Goal: Entertainment & Leisure: Consume media (video, audio)

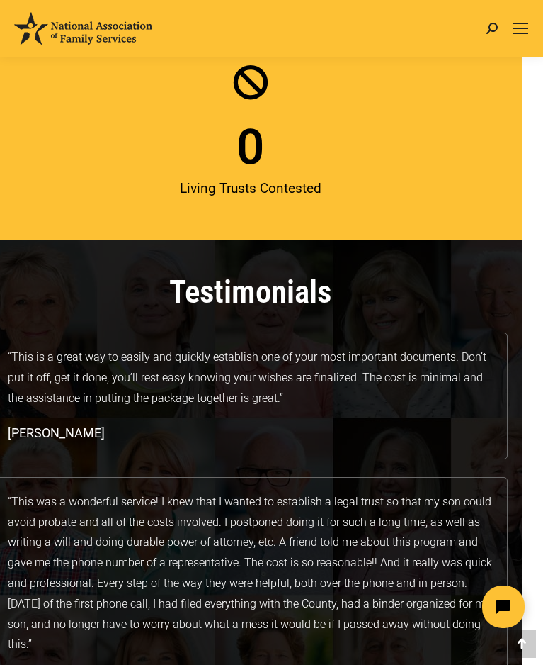
scroll to position [3447, 0]
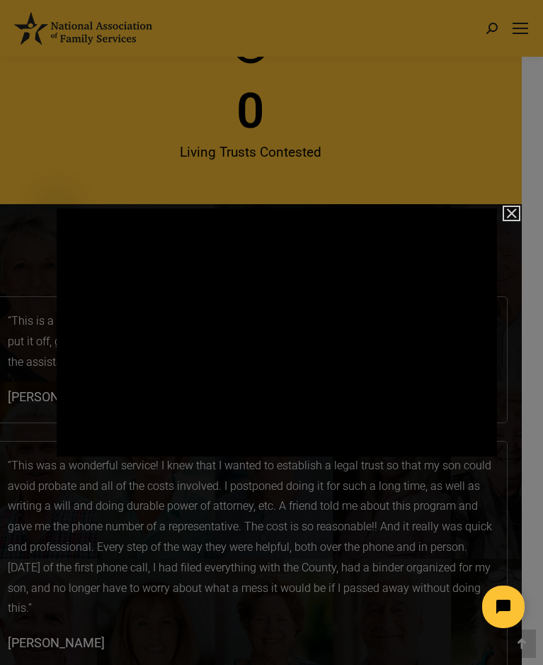
click at [511, 208] on img "Close" at bounding box center [506, 220] width 24 height 24
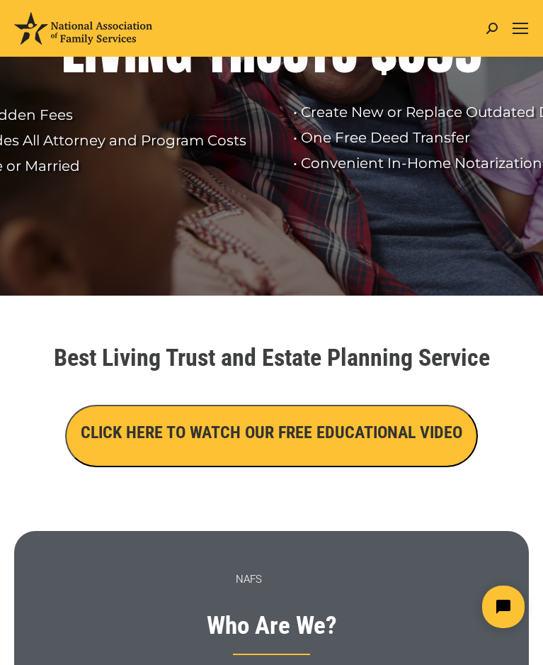
scroll to position [189, 0]
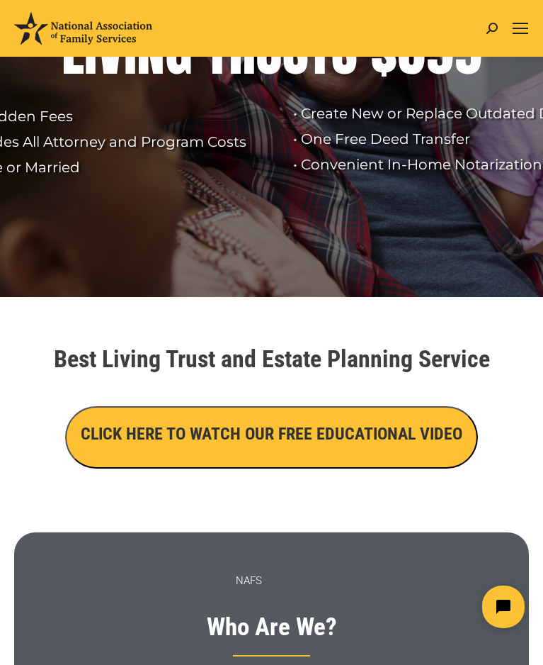
click at [265, 435] on h3 "CLICK HERE TO WATCH OUR FREE EDUCATIONAL VIDEO" at bounding box center [272, 434] width 382 height 24
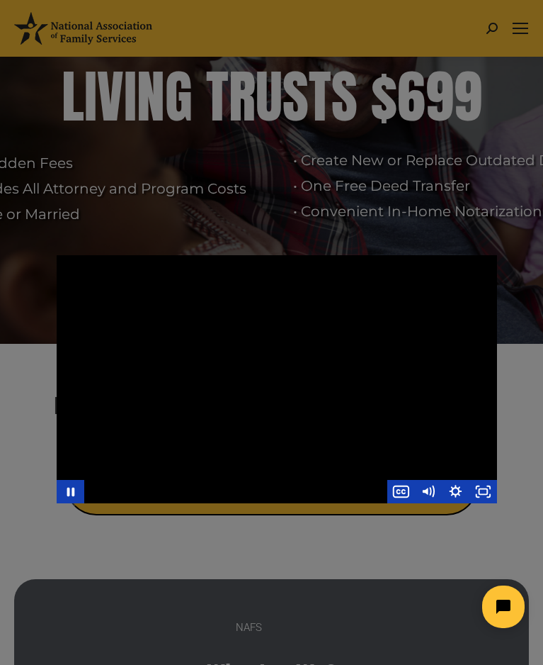
scroll to position [141, 0]
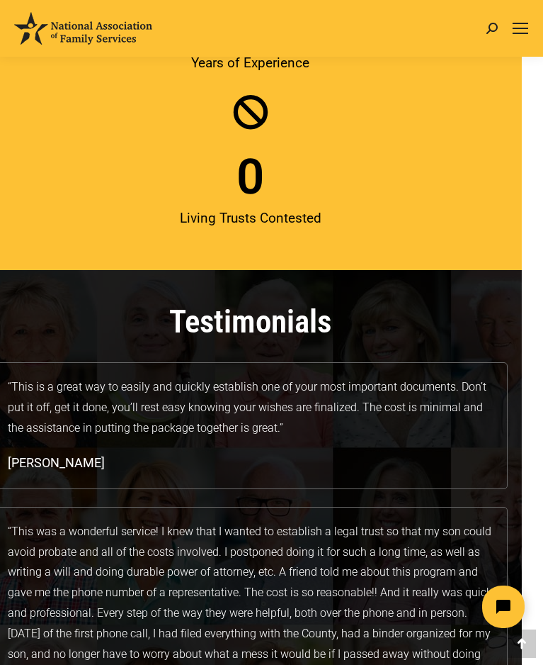
scroll to position [3447, 0]
